Goal: Check status: Check status

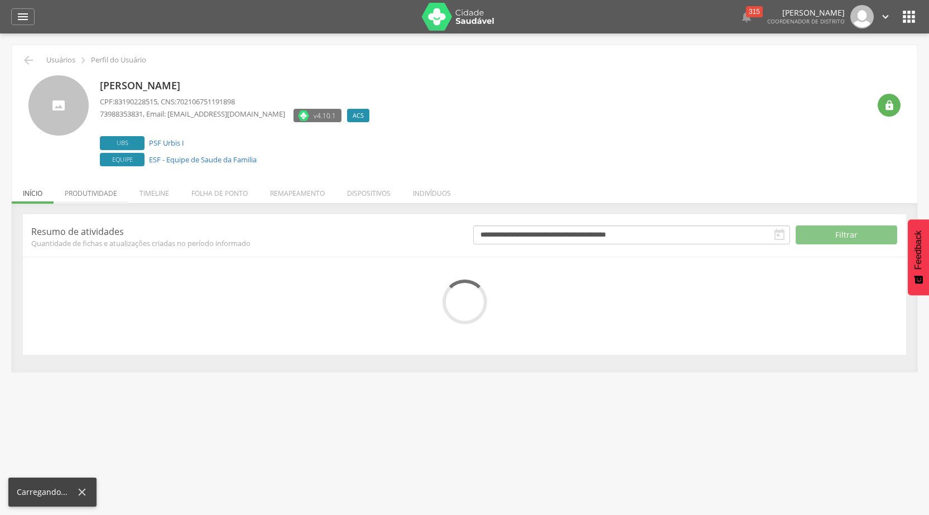
click at [106, 190] on li "Produtividade" at bounding box center [91, 190] width 75 height 26
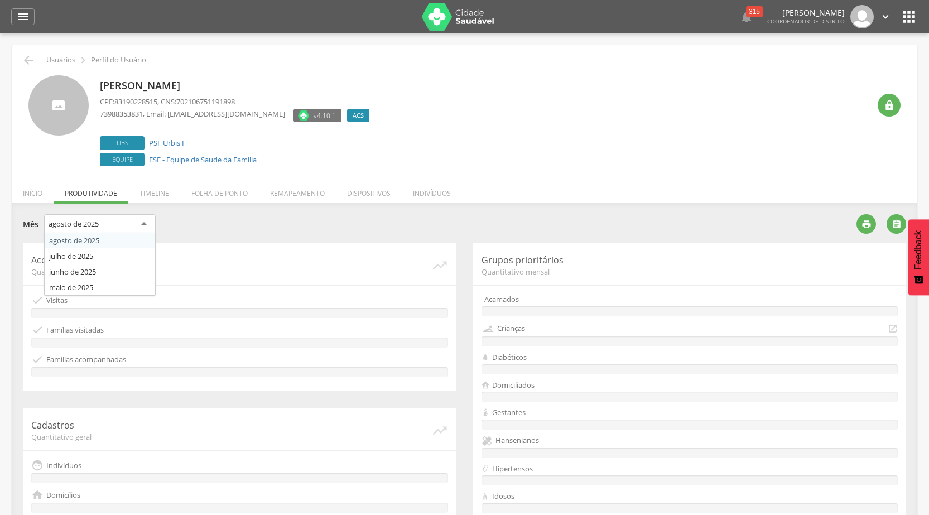
click at [144, 223] on div "agosto de 2025" at bounding box center [100, 224] width 112 height 20
click at [149, 225] on div "maio de 2025" at bounding box center [100, 223] width 112 height 19
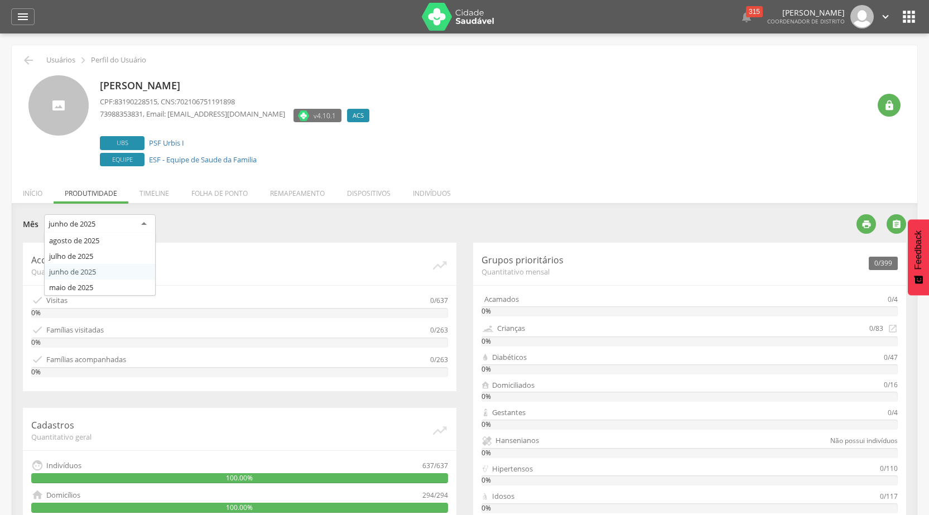
click at [151, 219] on div "junho de 2025" at bounding box center [100, 224] width 112 height 20
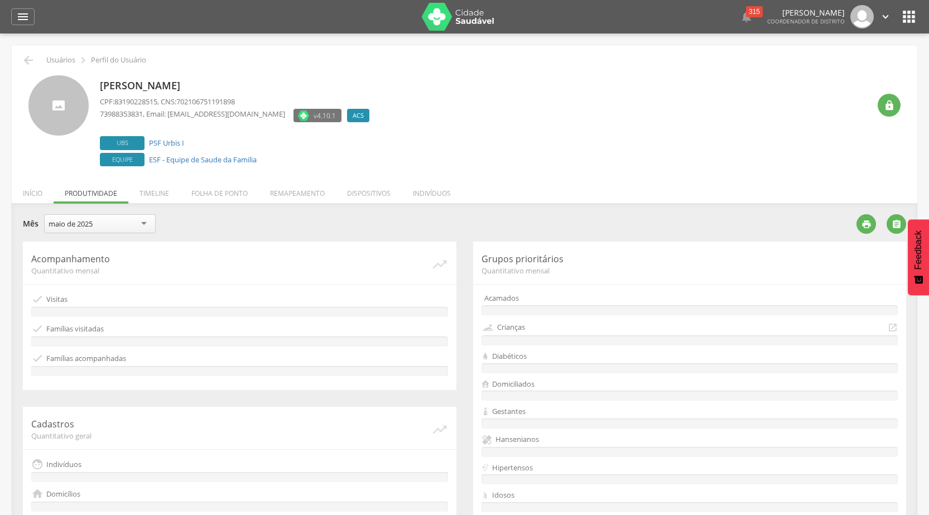
click at [293, 231] on div "**********" at bounding box center [435, 225] width 825 height 22
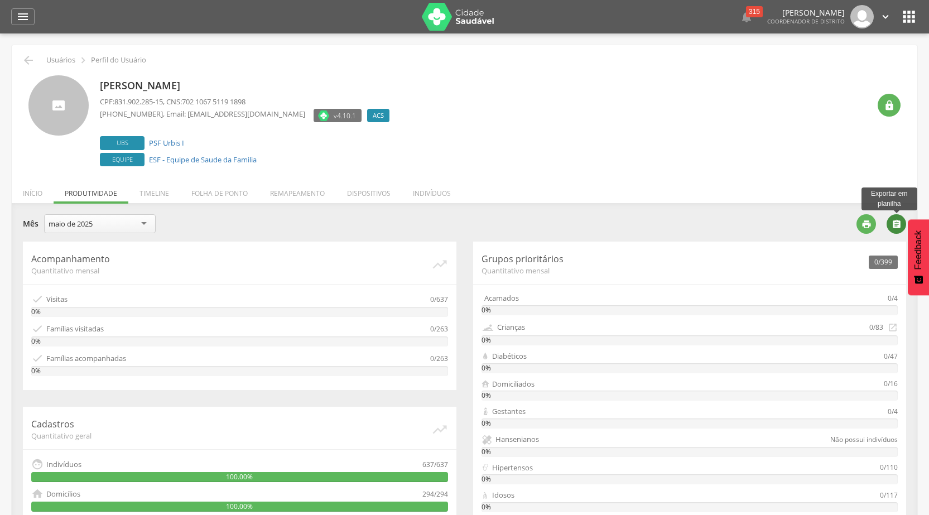
click at [897, 226] on icon "" at bounding box center [896, 224] width 10 height 10
click at [871, 220] on div "" at bounding box center [866, 224] width 20 height 20
click at [146, 228] on div "maio de 2025" at bounding box center [100, 223] width 112 height 19
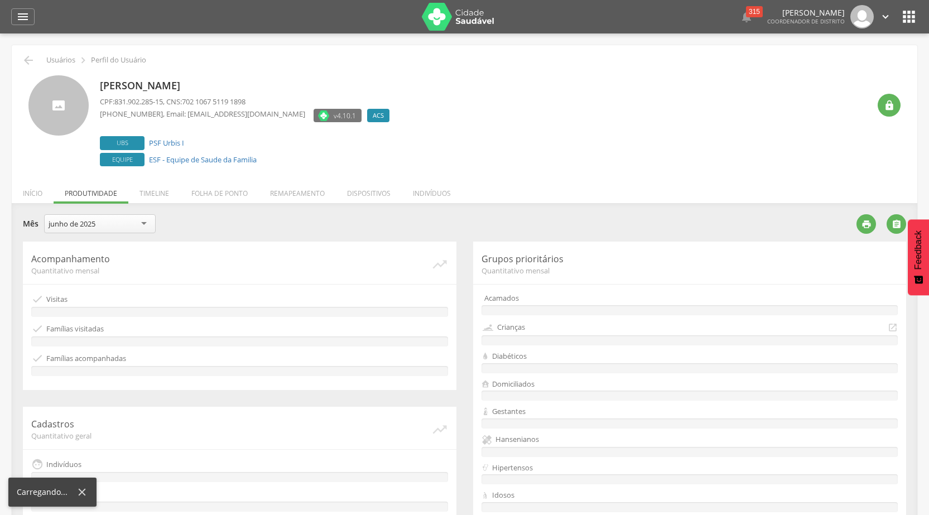
click at [271, 258] on p "Acompanhamento" at bounding box center [231, 259] width 400 height 13
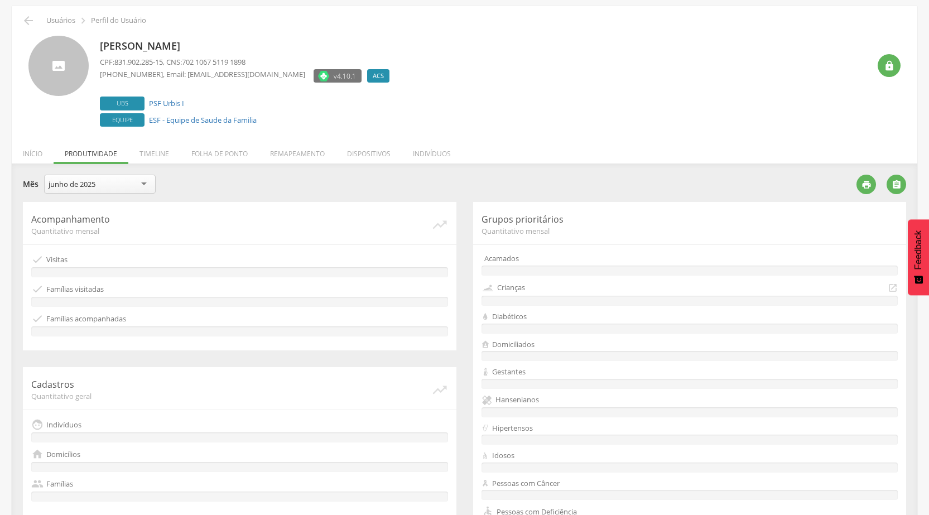
scroll to position [167, 0]
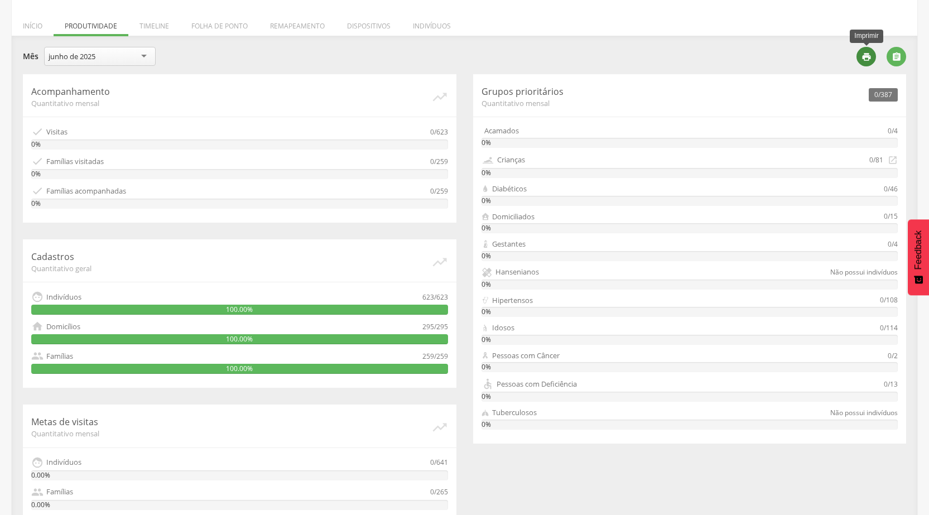
click at [872, 56] on div "" at bounding box center [866, 57] width 20 height 20
click at [148, 57] on div "junho de 2025" at bounding box center [100, 56] width 112 height 19
click at [71, 96] on section "**********" at bounding box center [464, 298] width 883 height 502
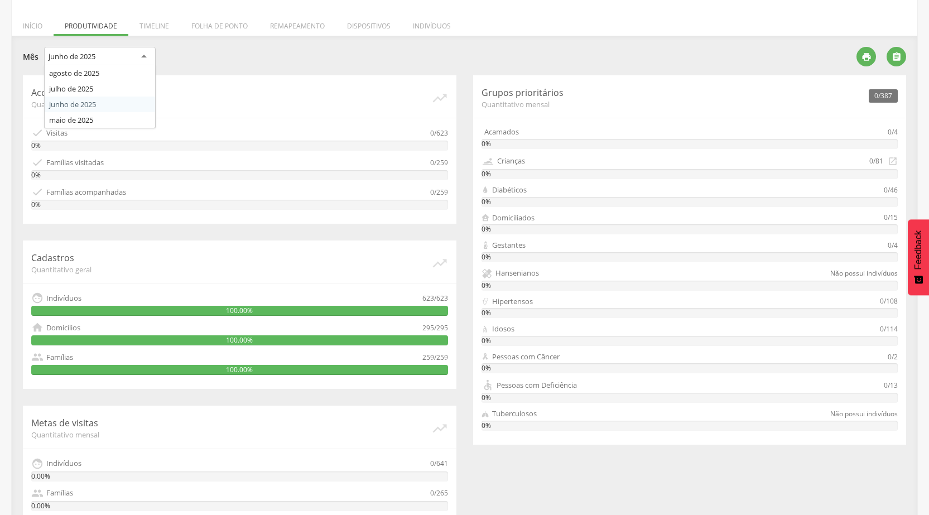
click at [127, 60] on div "junho de 2025" at bounding box center [100, 57] width 112 height 20
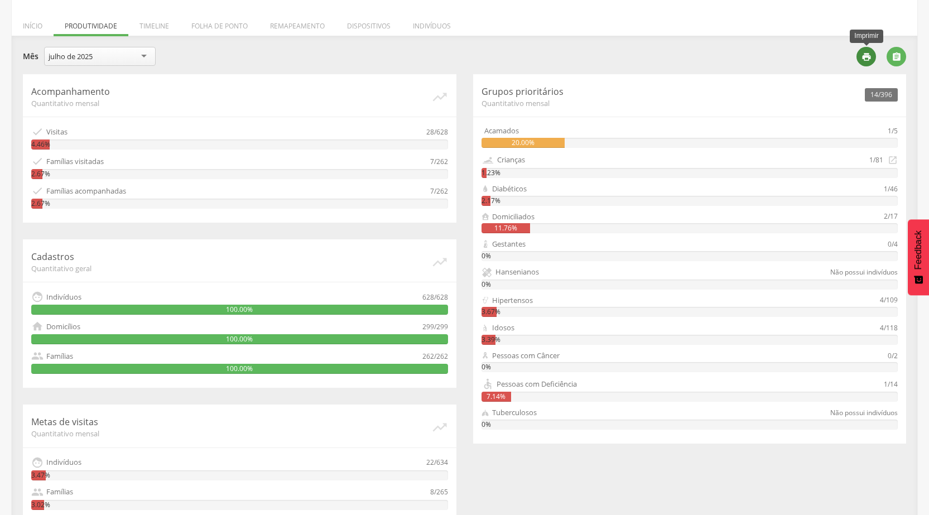
click at [865, 55] on icon "" at bounding box center [866, 57] width 10 height 10
click at [152, 58] on div "julho de 2025" at bounding box center [100, 56] width 112 height 19
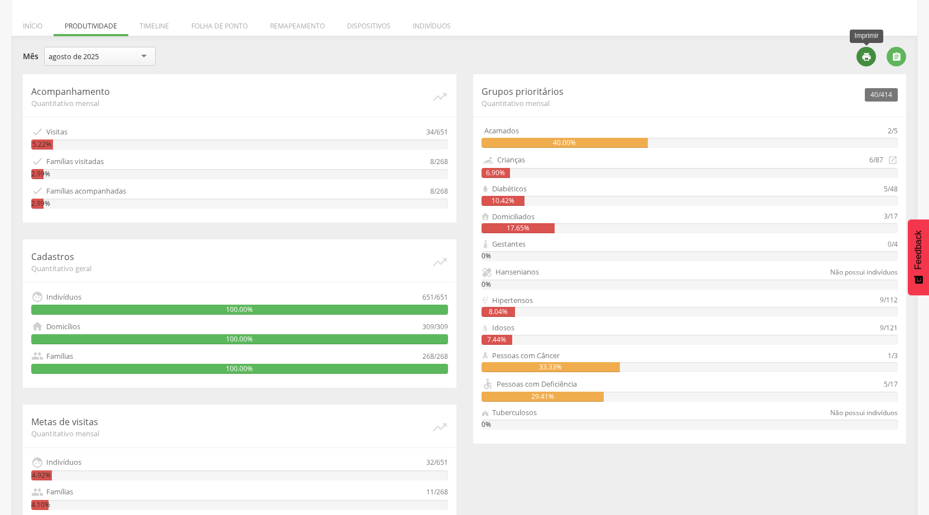
click at [870, 54] on icon "" at bounding box center [866, 57] width 10 height 10
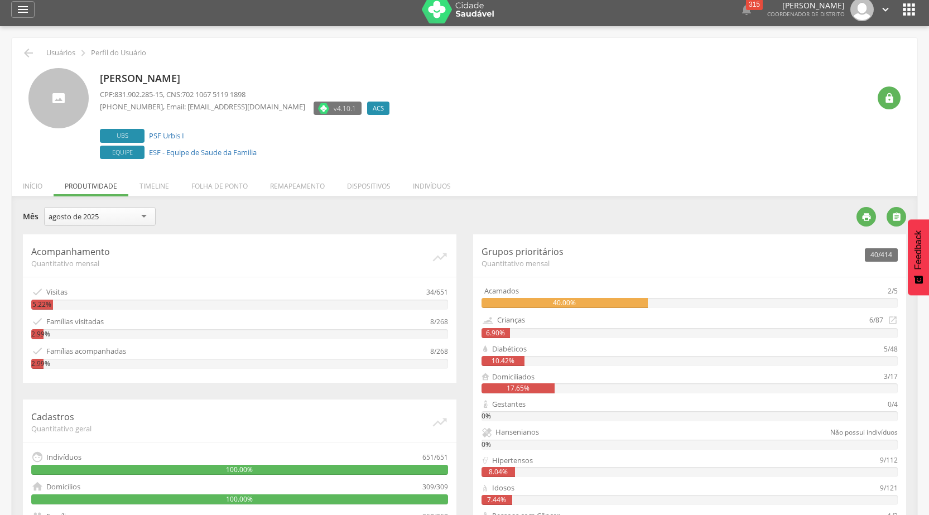
scroll to position [0, 0]
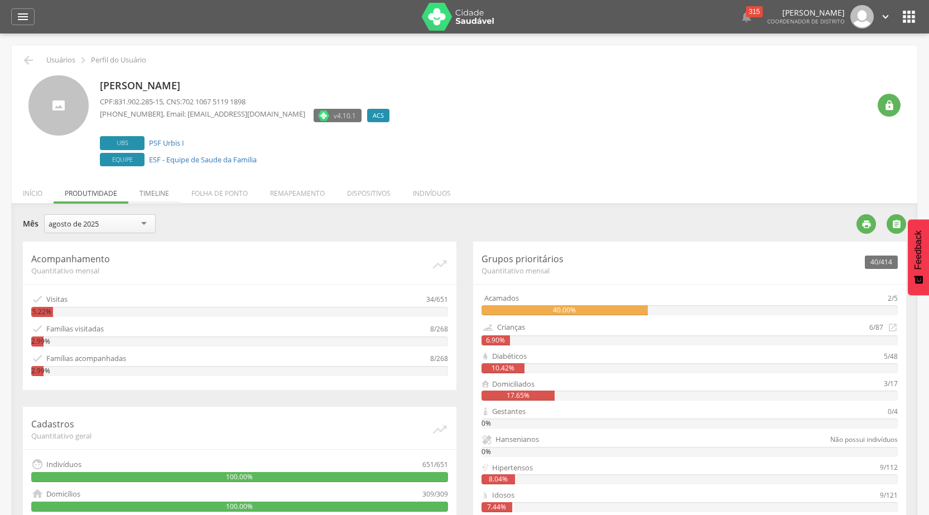
click at [152, 196] on li "Timeline" at bounding box center [154, 190] width 52 height 26
